Goal: Task Accomplishment & Management: Complete application form

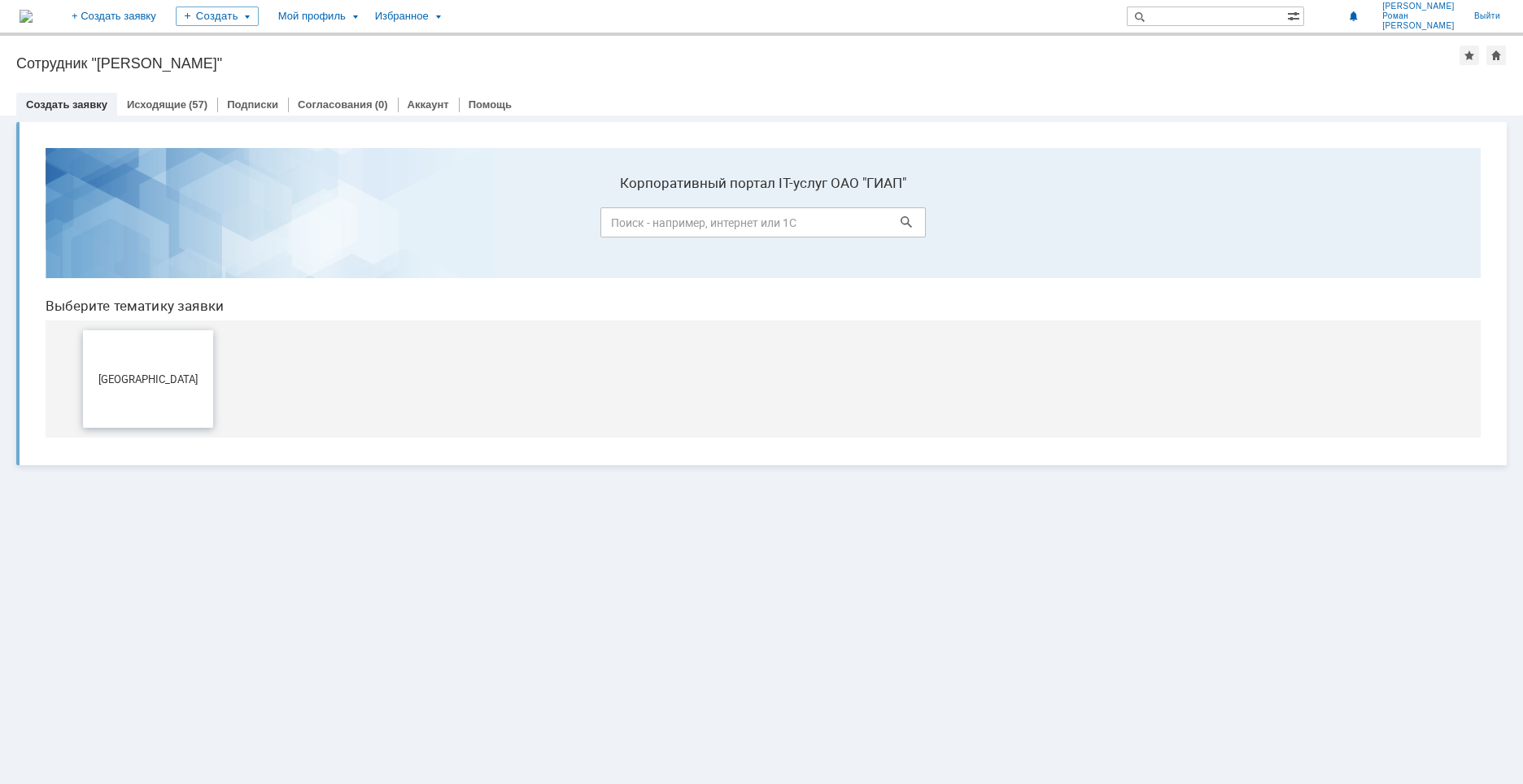
click at [107, 394] on button "[GEOGRAPHIC_DATA]" at bounding box center [148, 379] width 130 height 97
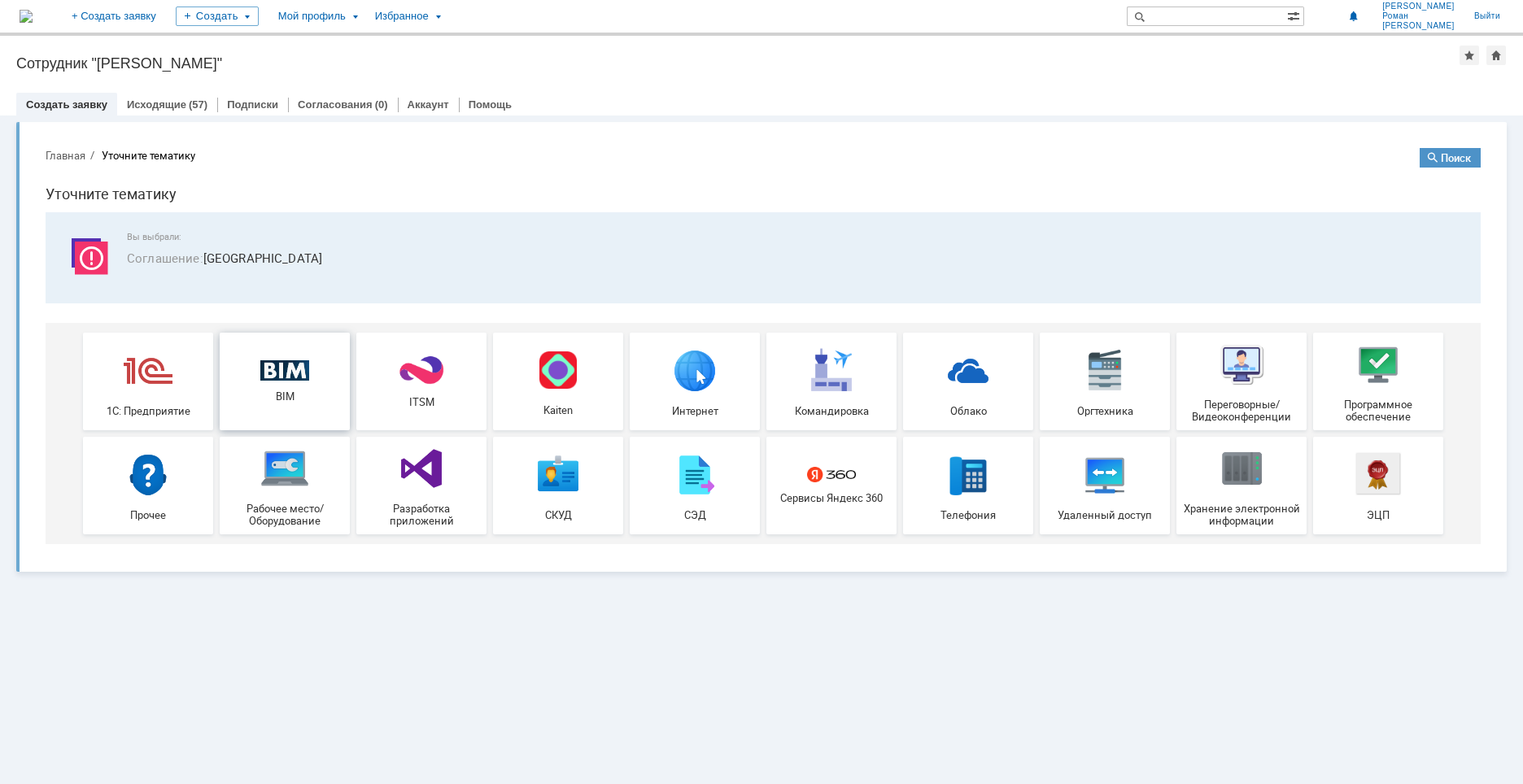
click at [290, 374] on img at bounding box center [284, 371] width 49 height 21
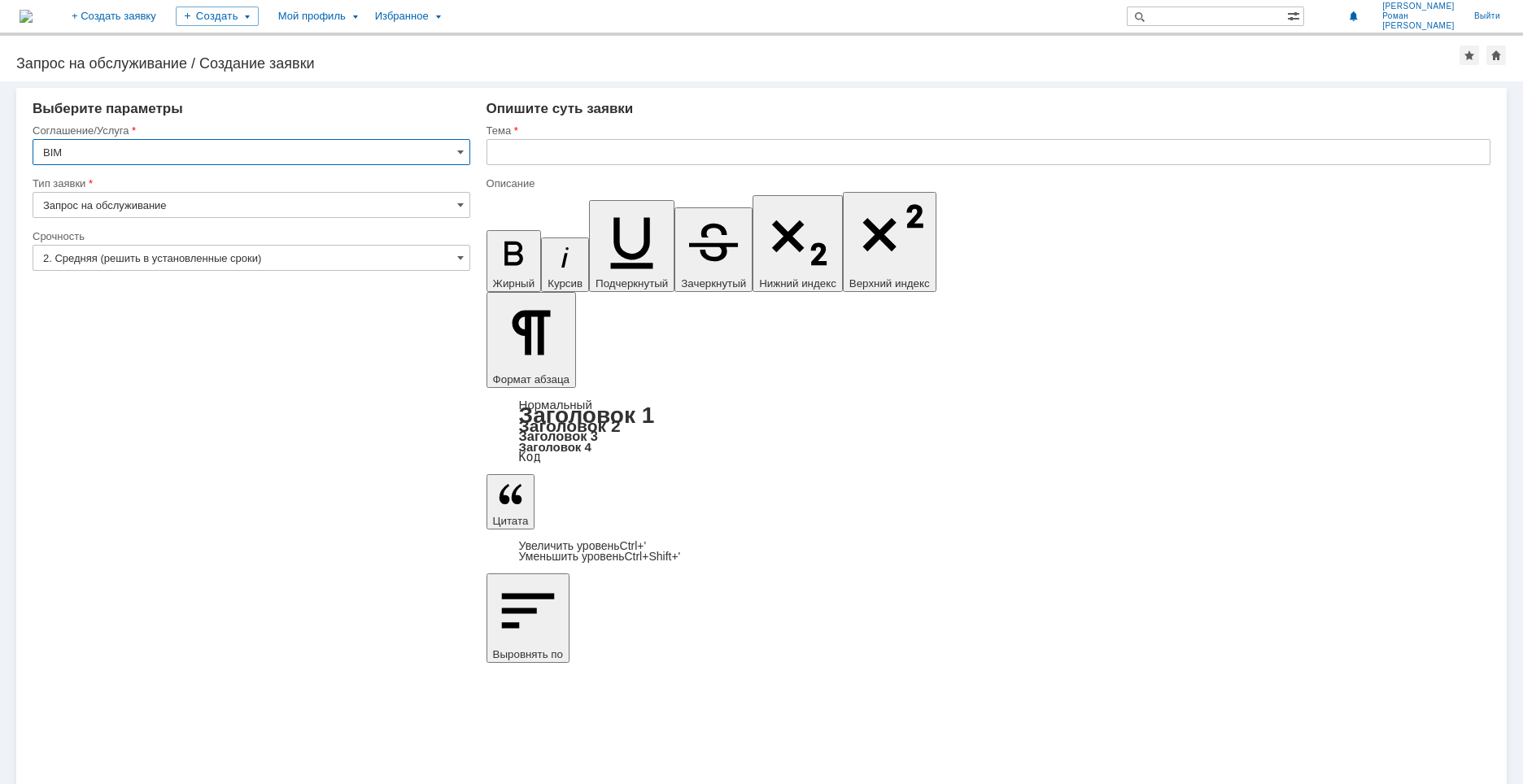
click at [601, 141] on input "text" at bounding box center [989, 151] width 1004 height 26
type input "УКЛ_Изометрии"
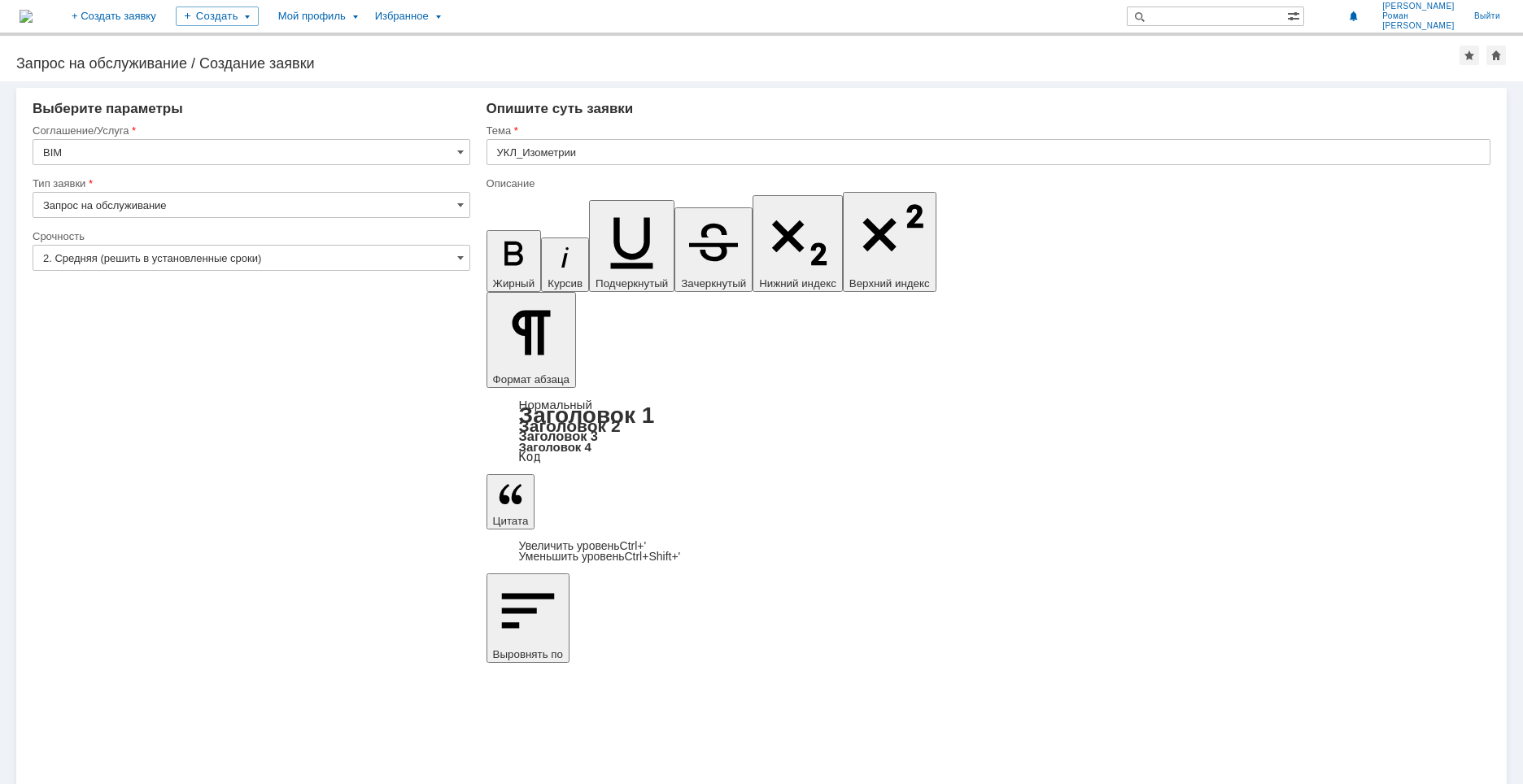
drag, startPoint x: 647, startPoint y: 5917, endPoint x: 641, endPoint y: 5923, distance: 8.5
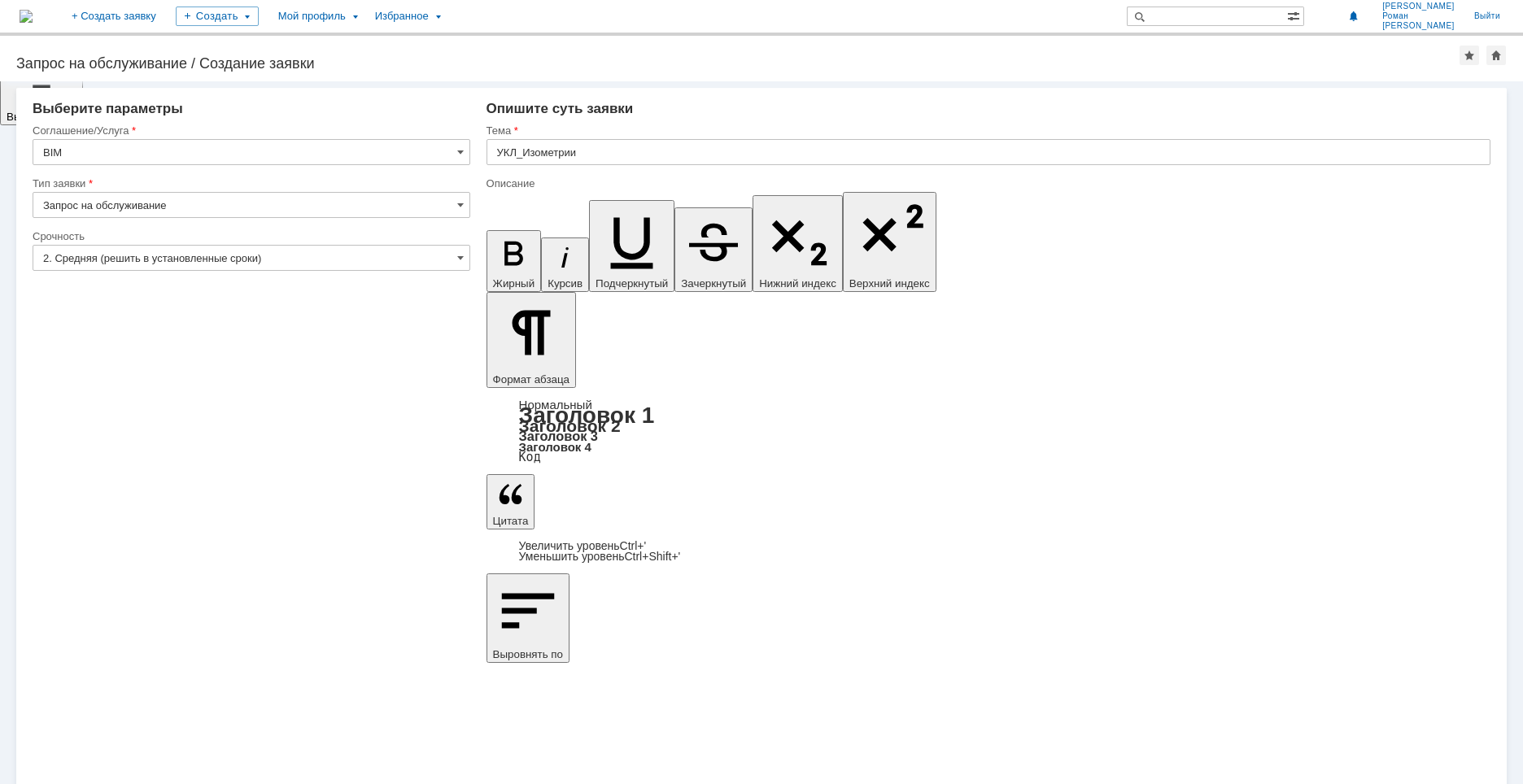
drag, startPoint x: 652, startPoint y: 5920, endPoint x: 643, endPoint y: 5917, distance: 9.5
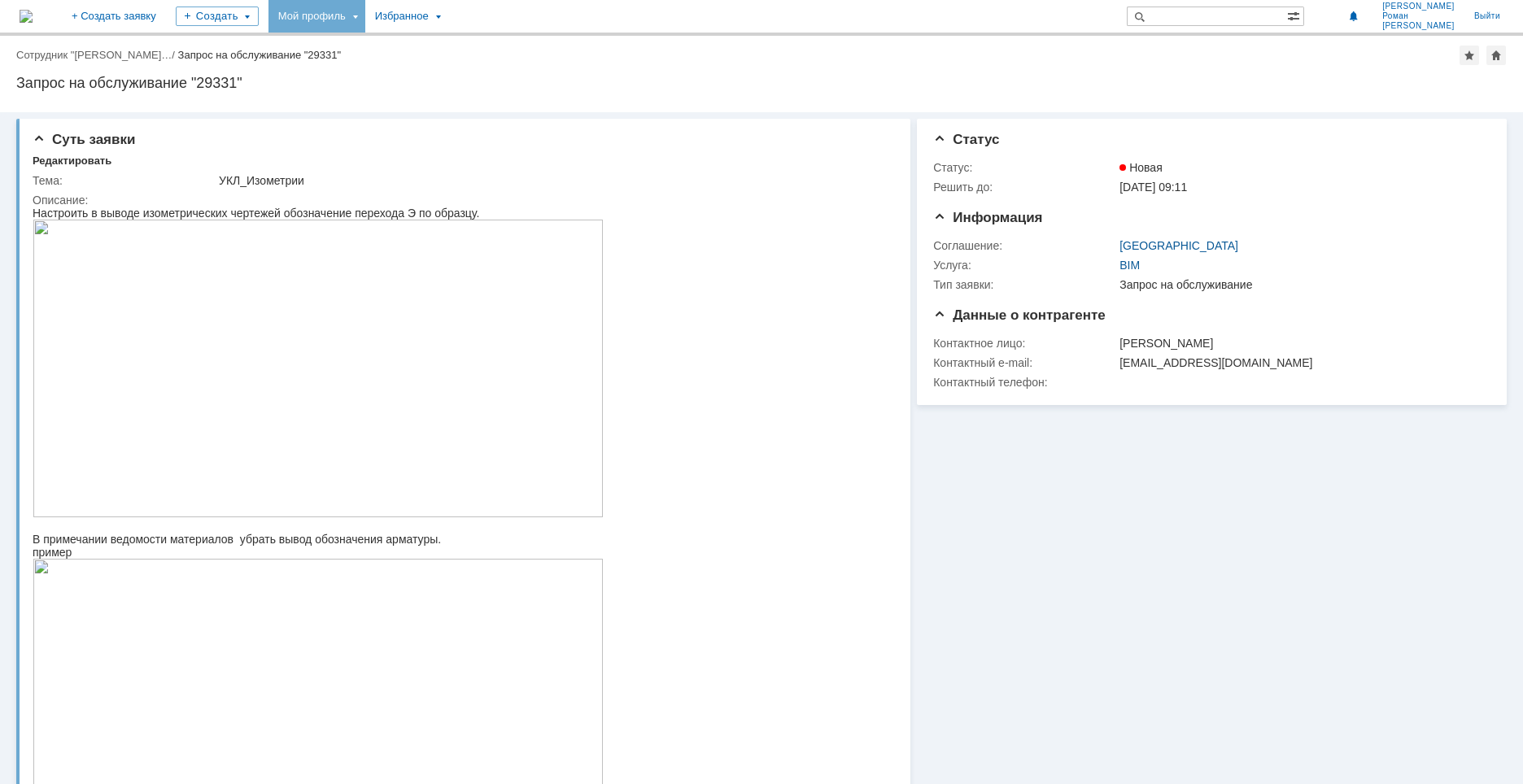
click at [365, 11] on div "Мой профиль" at bounding box center [317, 16] width 97 height 33
click at [365, 17] on div "Мой профиль" at bounding box center [317, 16] width 97 height 33
click at [501, 68] on link "Мои заявки" at bounding box center [464, 75] width 124 height 19
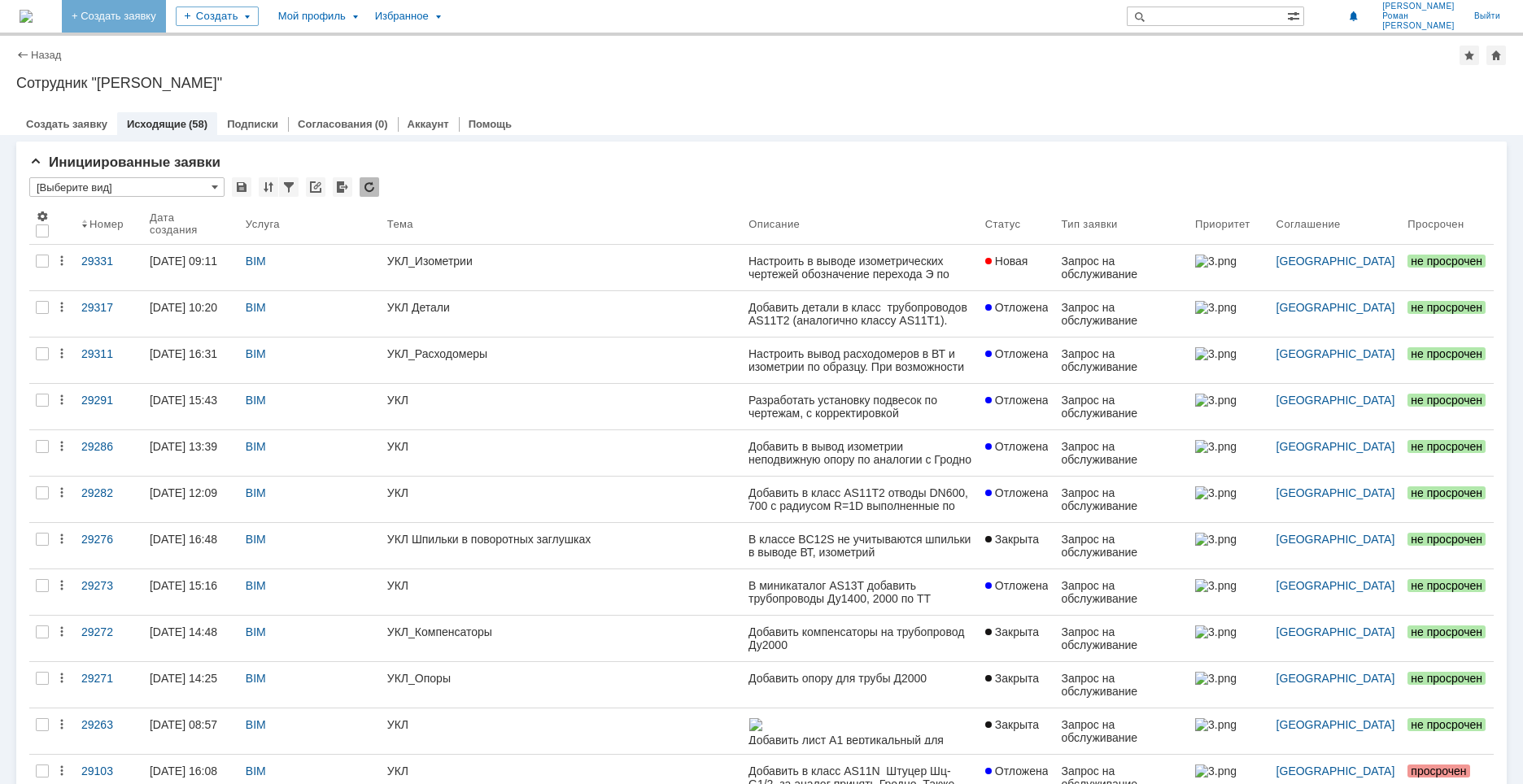
click at [33, 12] on img at bounding box center [26, 16] width 13 height 13
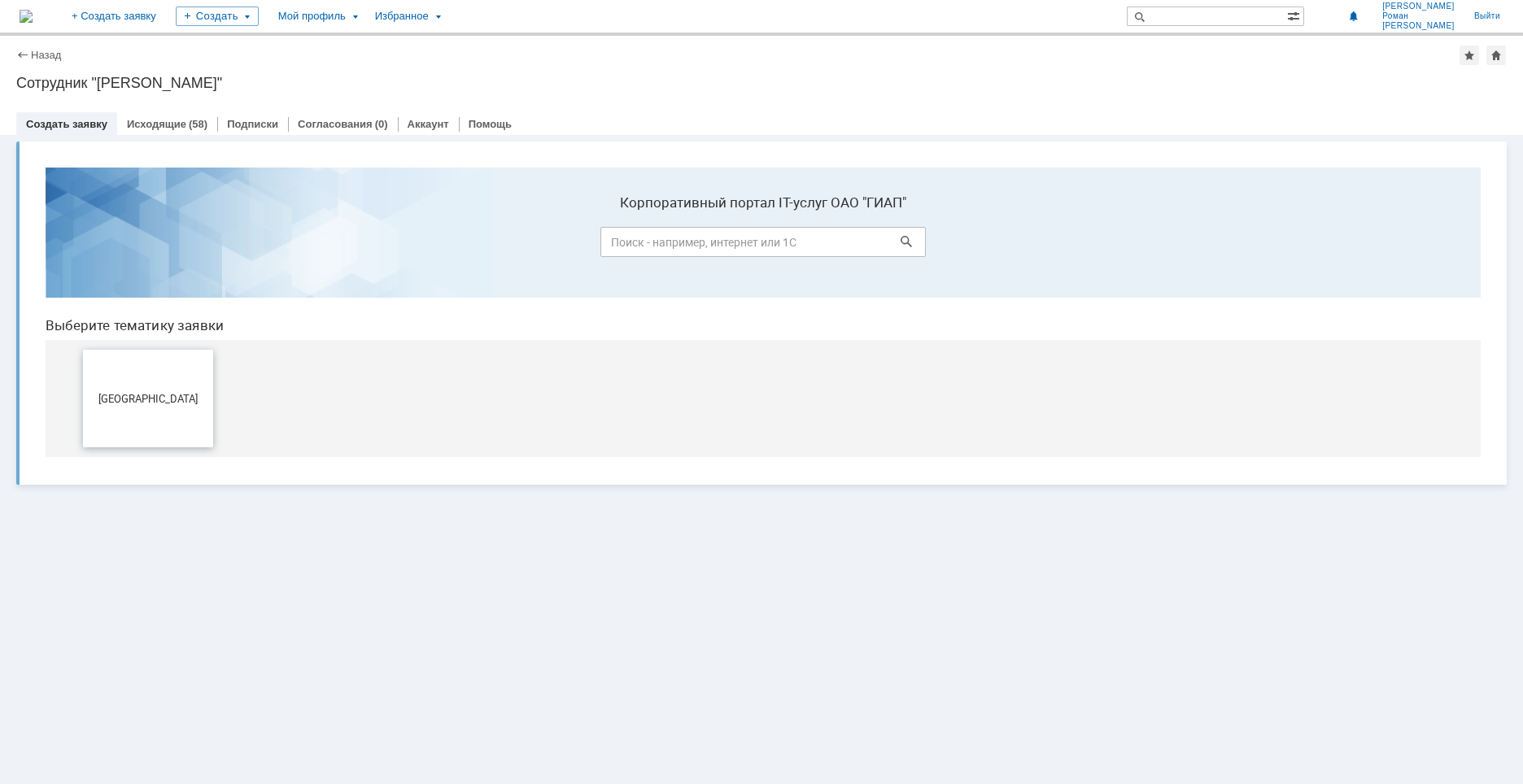
click at [170, 389] on button "[GEOGRAPHIC_DATA]" at bounding box center [148, 398] width 130 height 97
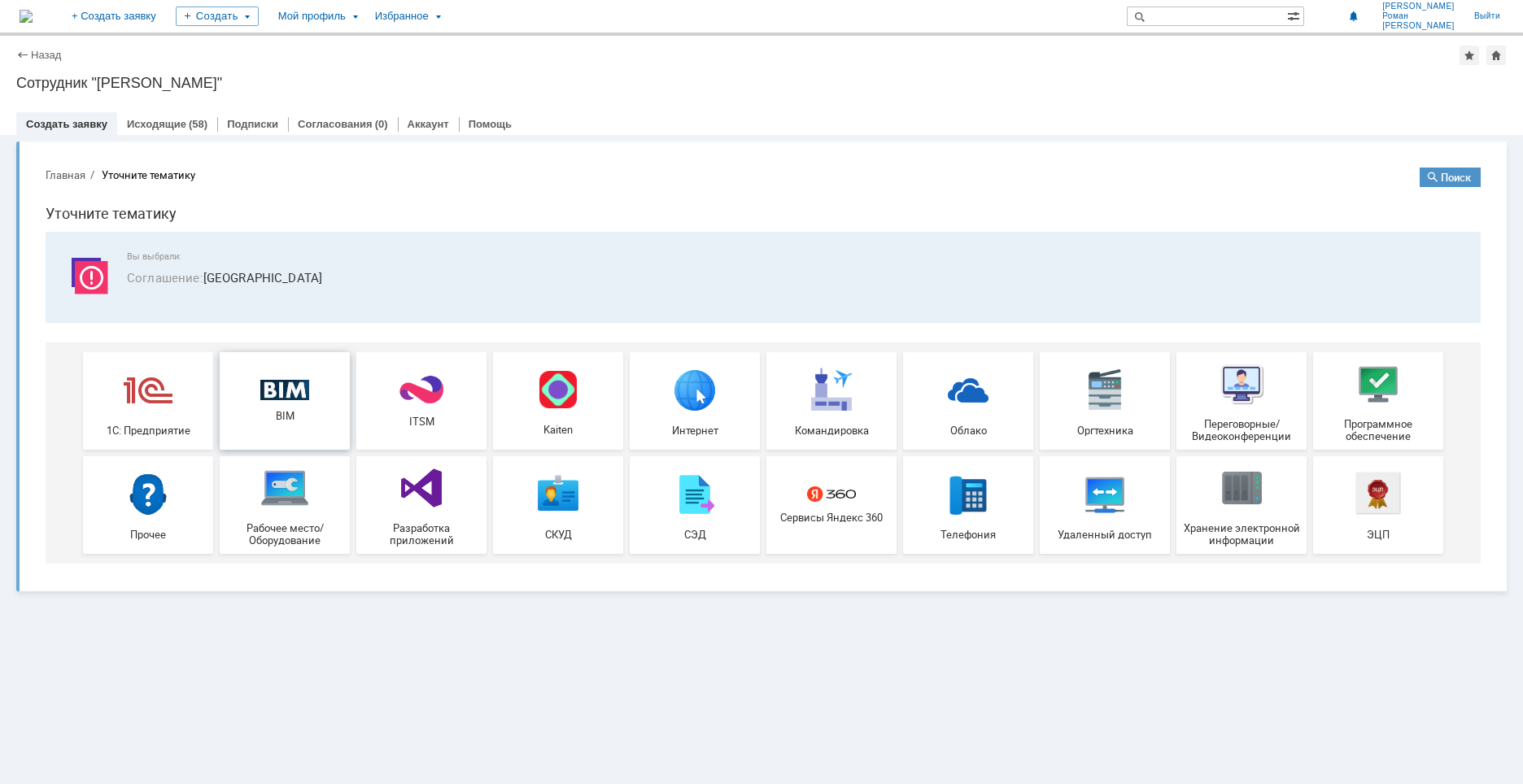
click at [299, 405] on div "BIM" at bounding box center [284, 401] width 120 height 43
click at [365, 18] on div "Мой профиль" at bounding box center [317, 16] width 97 height 33
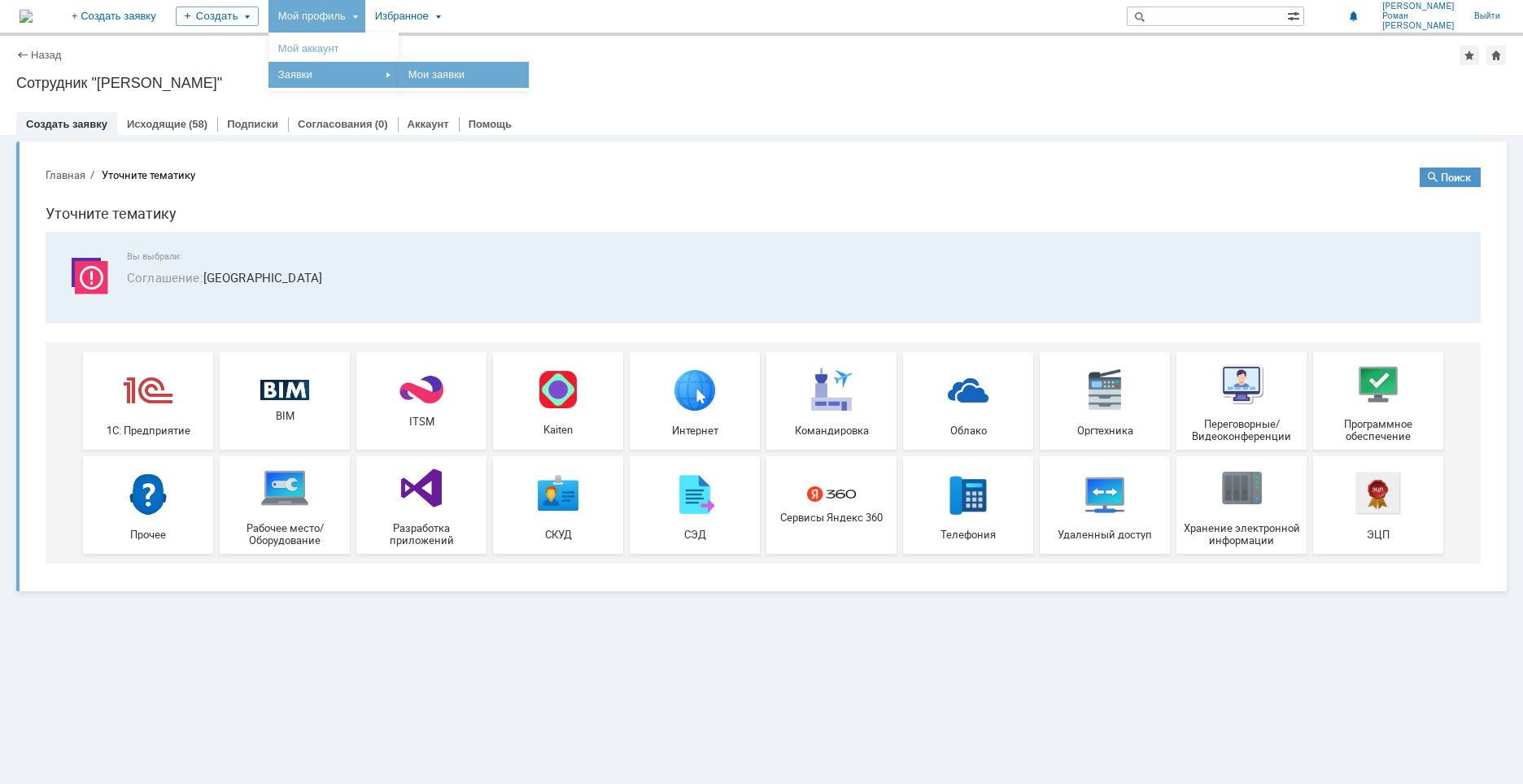
click at [526, 72] on link "Мои заявки" at bounding box center [464, 75] width 124 height 19
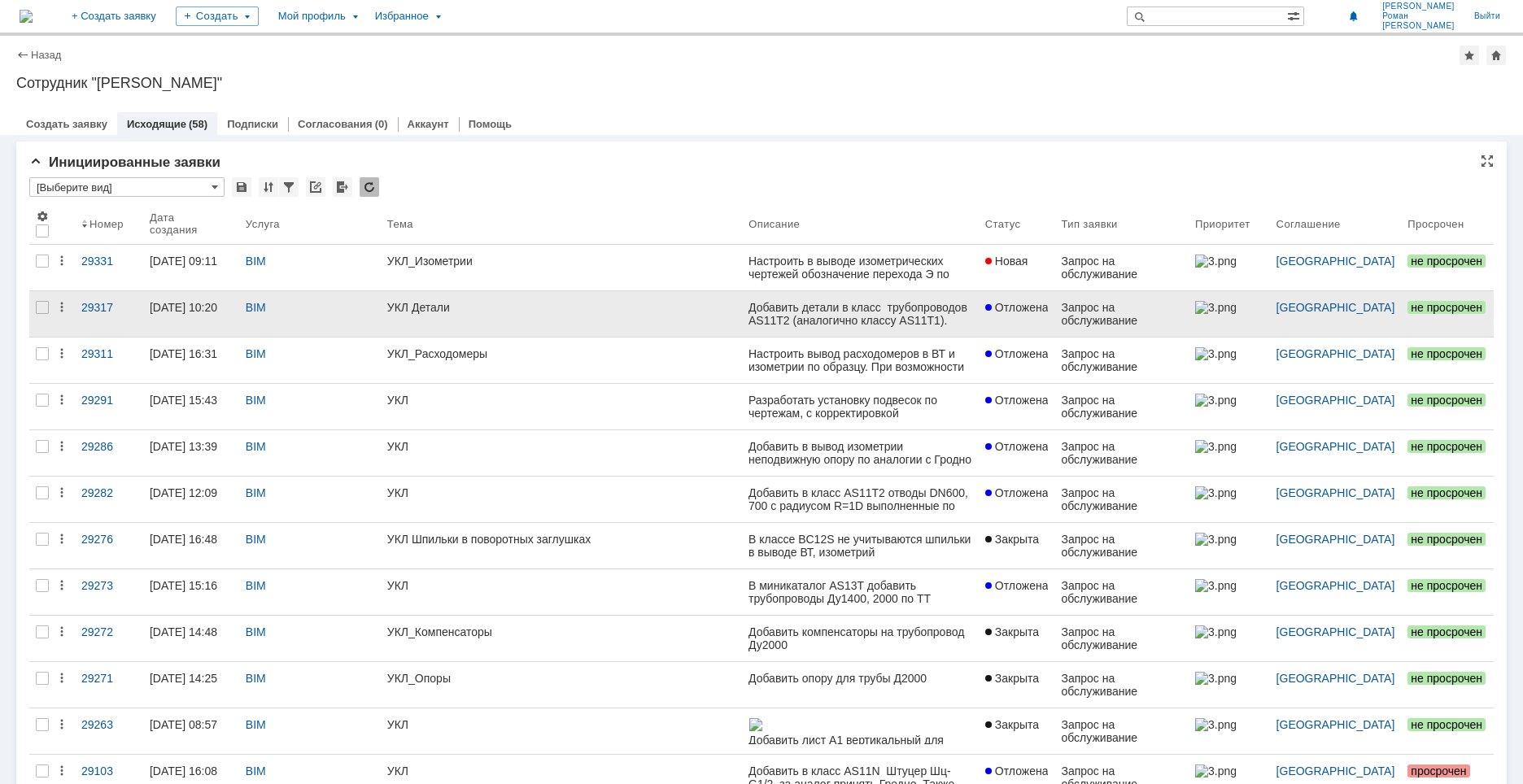
click at [1027, 324] on link "Отложена" at bounding box center [1017, 314] width 77 height 46
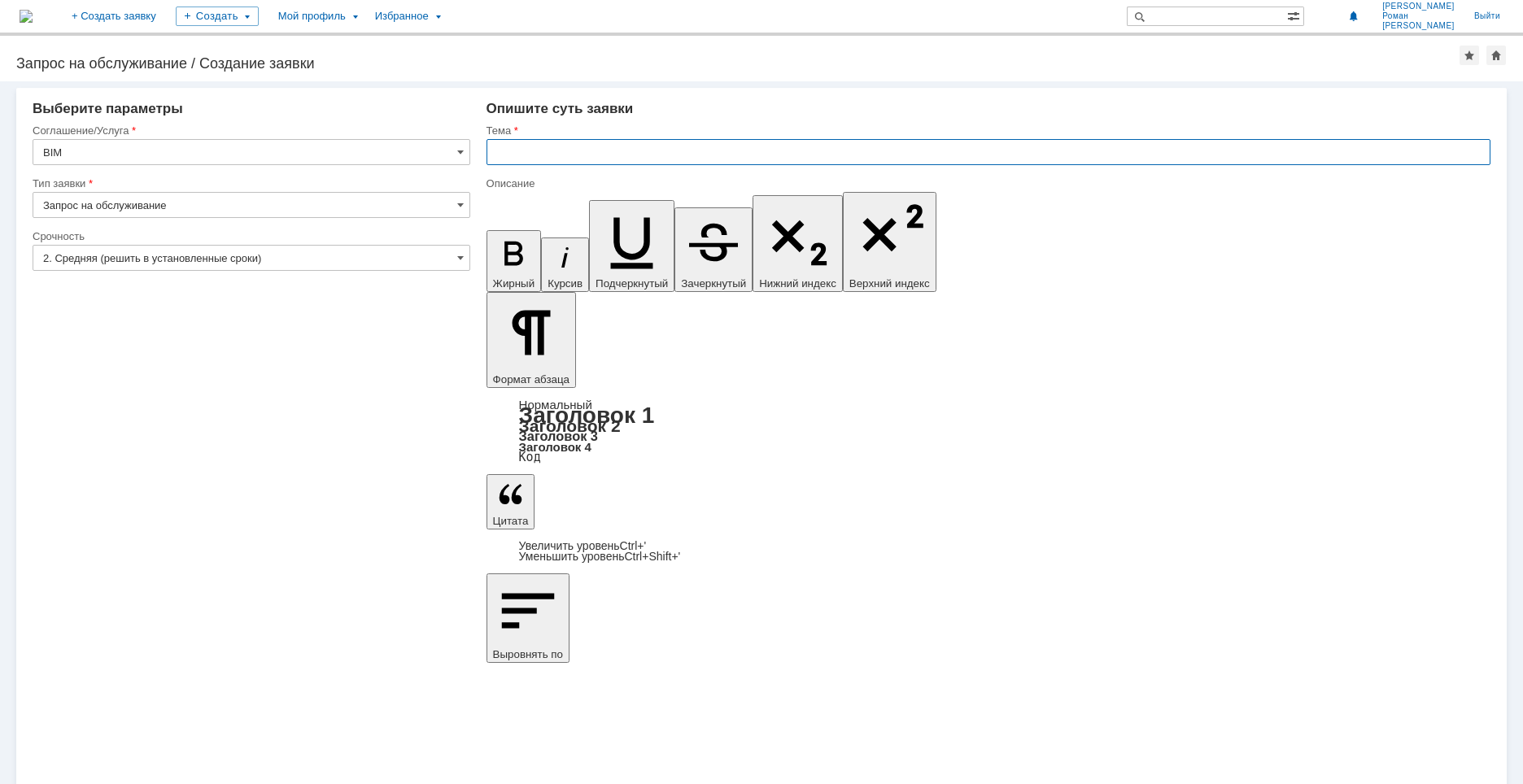
click at [576, 149] on input "text" at bounding box center [989, 151] width 1004 height 26
type input "УКЛ"
